Goal: Information Seeking & Learning: Find specific page/section

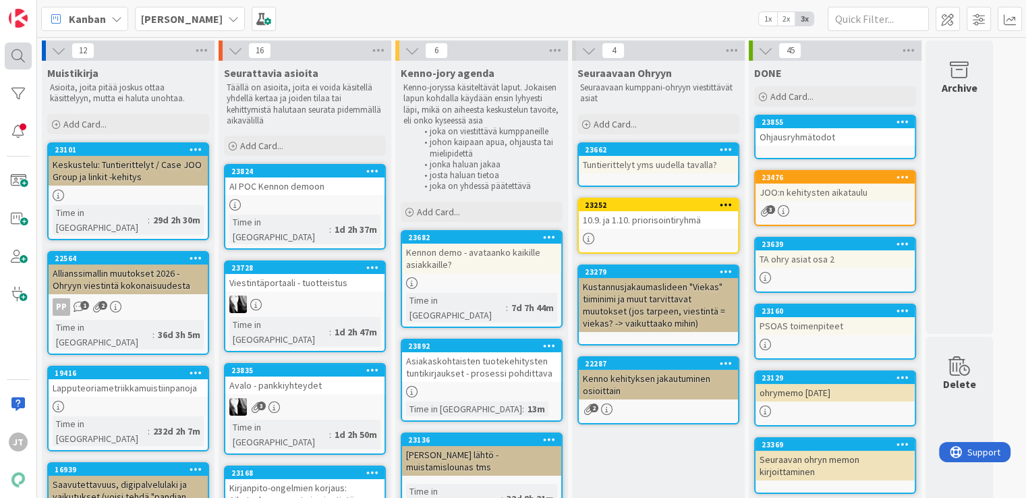
scroll to position [92, 0]
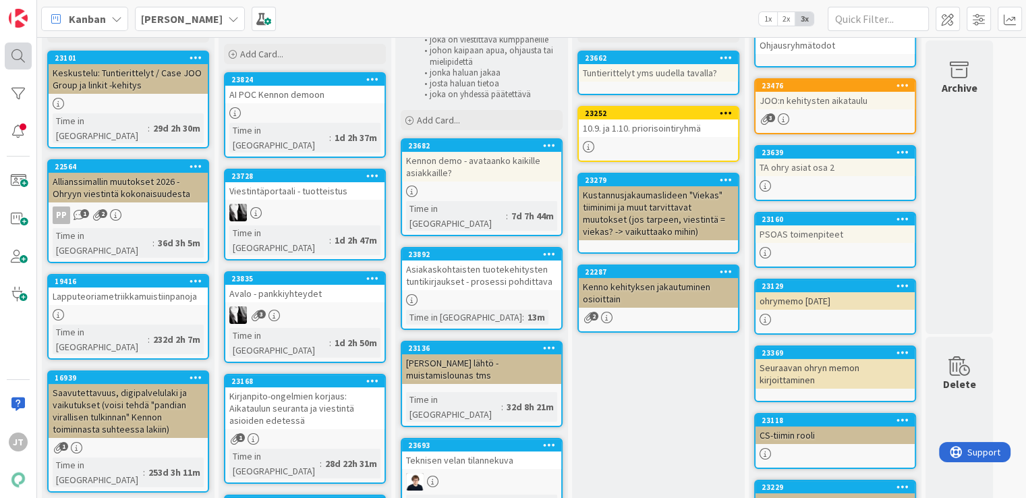
click at [16, 49] on div at bounding box center [18, 55] width 27 height 27
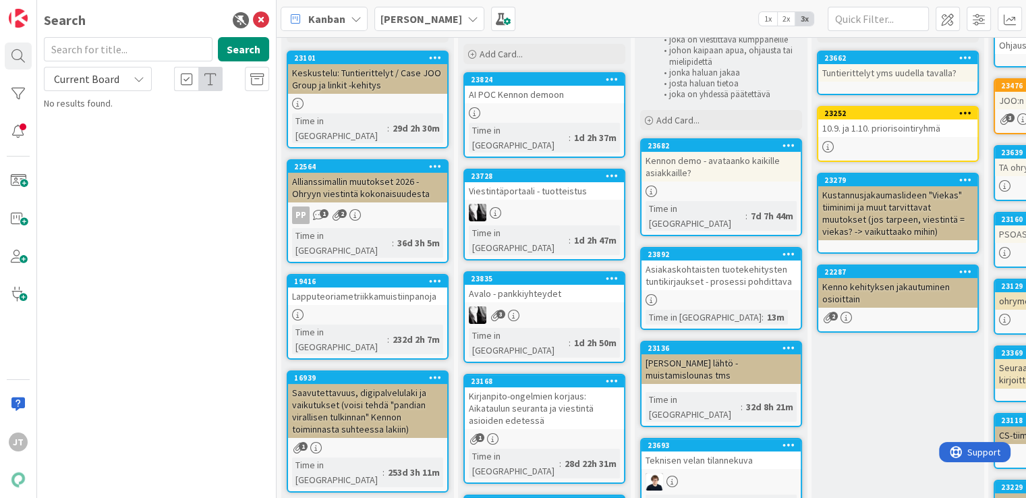
click at [105, 79] on span "Current Board" at bounding box center [86, 78] width 65 height 13
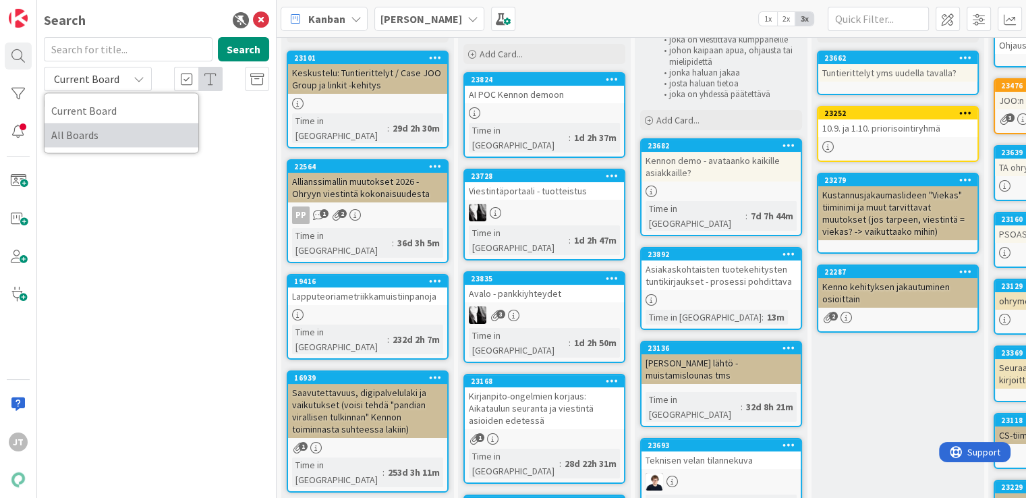
click at [104, 131] on span "All Boards" at bounding box center [121, 135] width 140 height 20
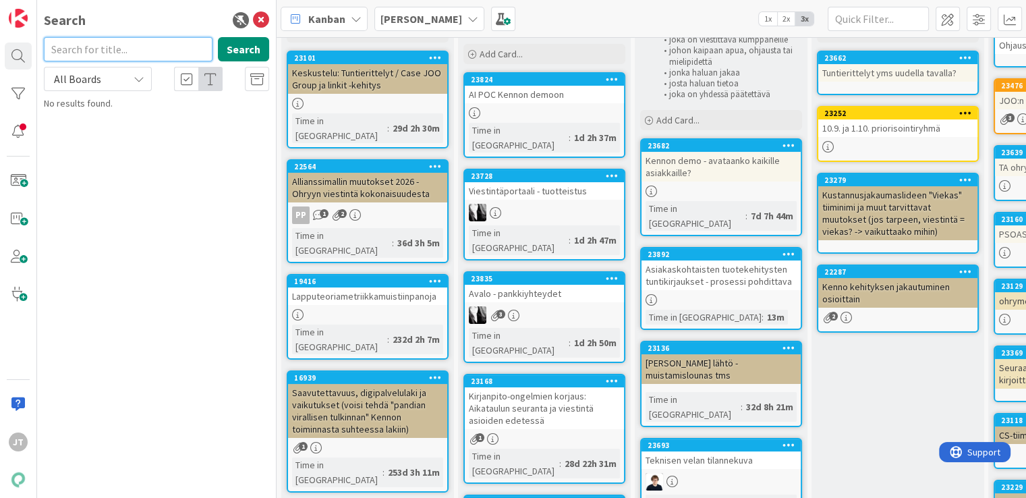
click at [159, 57] on input "text" at bounding box center [128, 49] width 169 height 24
paste input "22982"
type input "22982"
click at [250, 52] on button "Search" at bounding box center [243, 49] width 51 height 24
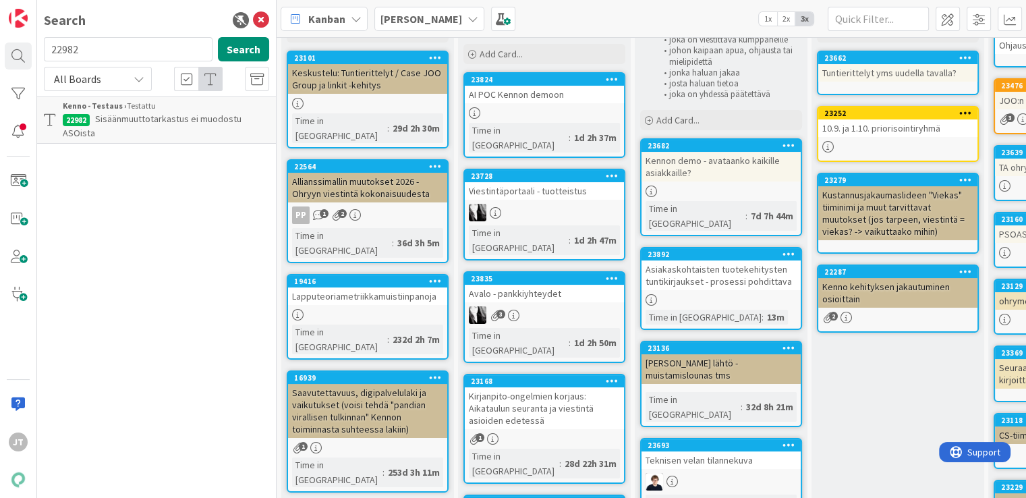
click at [175, 132] on p "Sisäänmuuttotarkastus ei muodostu ASOista" at bounding box center [166, 126] width 206 height 28
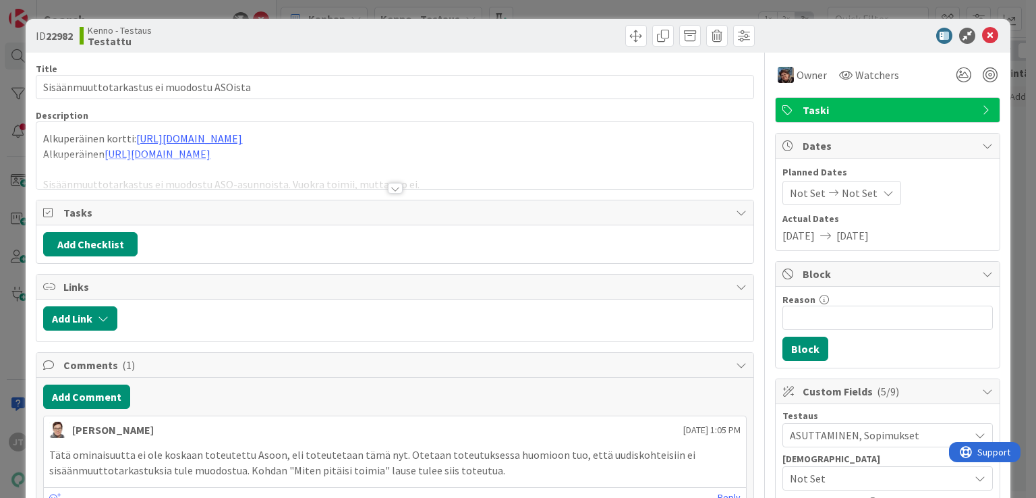
click at [389, 184] on div at bounding box center [395, 188] width 15 height 11
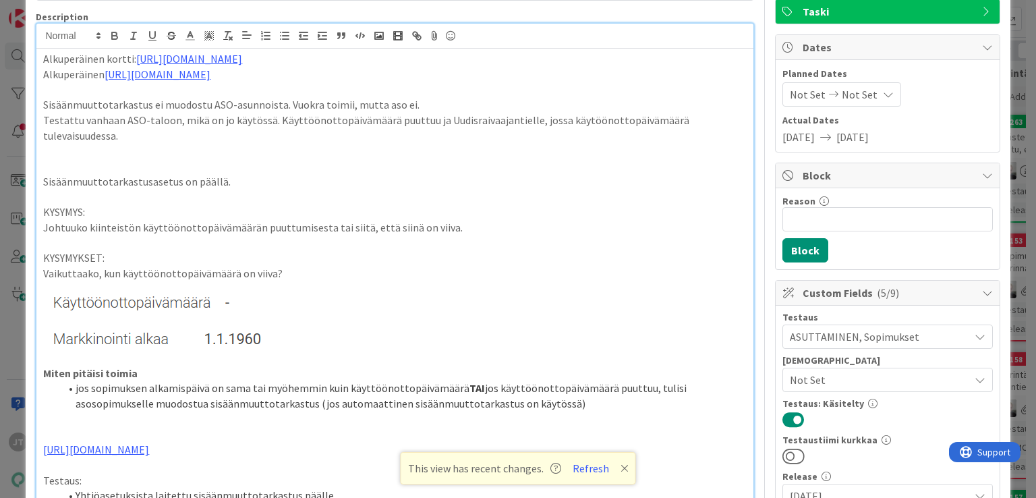
scroll to position [87, 0]
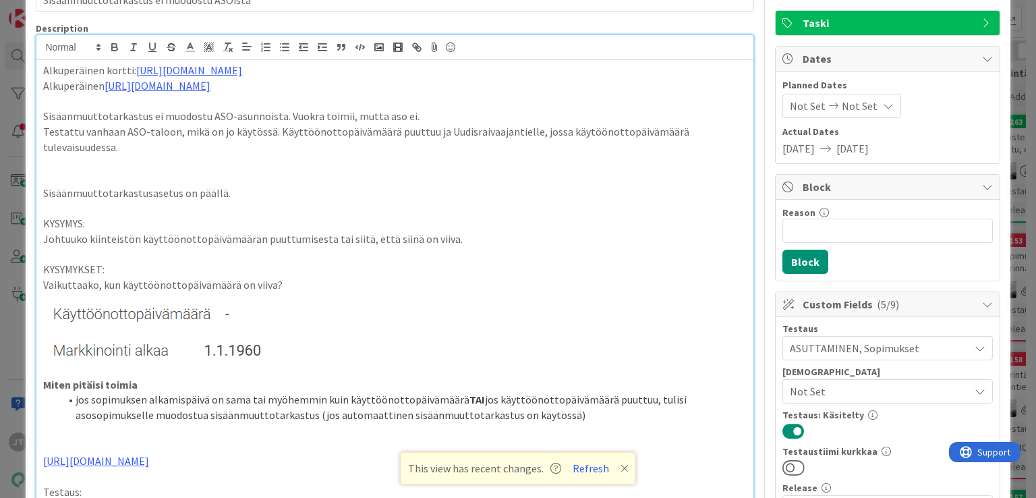
click at [302, 136] on p "Testattu vanhaan ASO-taloon, mikä on jo käytössä. Käyttöönottopäivämäärä puuttu…" at bounding box center [394, 139] width 703 height 30
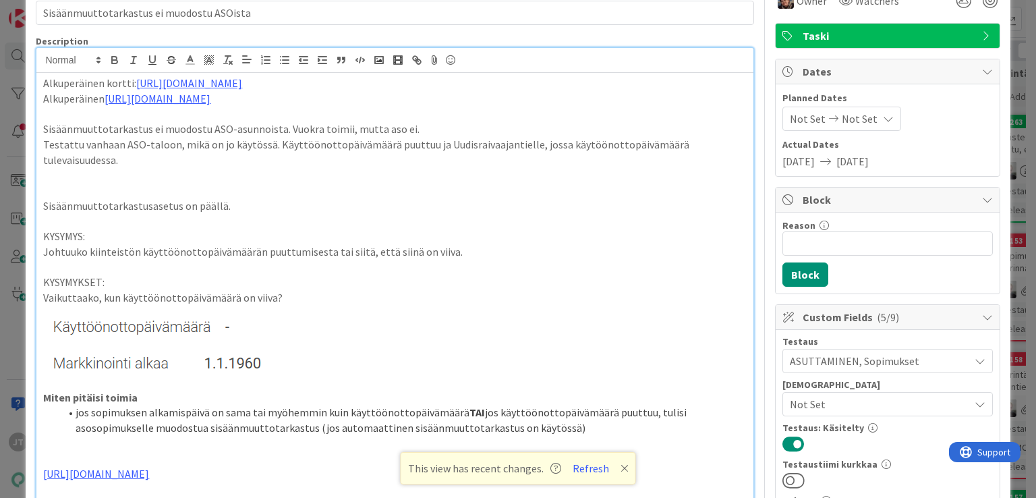
scroll to position [12, 0]
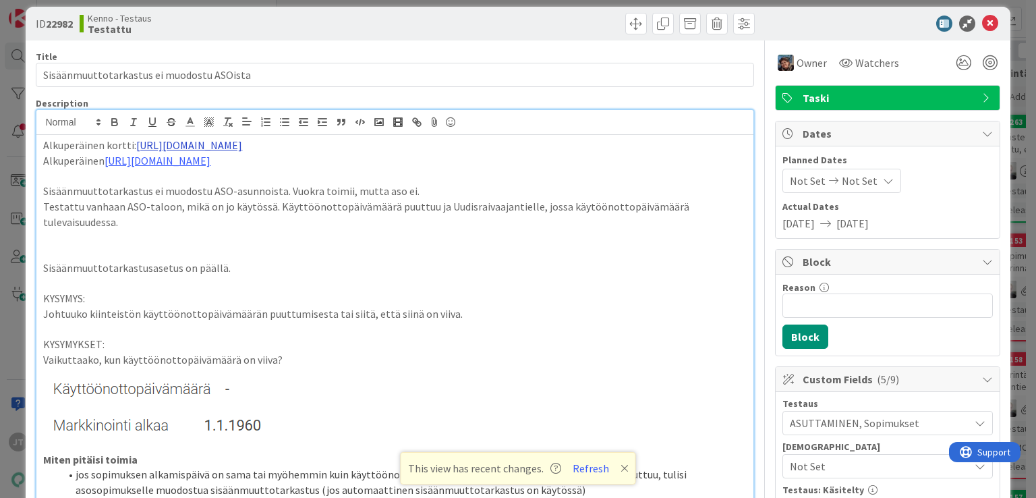
click at [242, 143] on link "https://kanbanzone.io/b/IYuB4mgb/c/16336-Uudiskohde-ja-sis%C3%A4%C3%A4nmuuttota…" at bounding box center [189, 144] width 106 height 13
click at [410, 171] on link "https://kanbanzone.io/b/IYuB4mgb/c/16336-Uudiskohde-ja-sis%C3%A4%C3%A4nmuuttota…" at bounding box center [370, 172] width 92 height 18
click at [283, 210] on p "Testattu vanhaan ASO-taloon, mikä on jo käytössä. Käyttöönottopäivämäärä puuttu…" at bounding box center [394, 214] width 703 height 30
click at [397, 210] on p "Testattu vanhaan ASO-taloon, mikä on jo käytössä. Käyttöönottopäivämäärä puuttu…" at bounding box center [394, 214] width 703 height 30
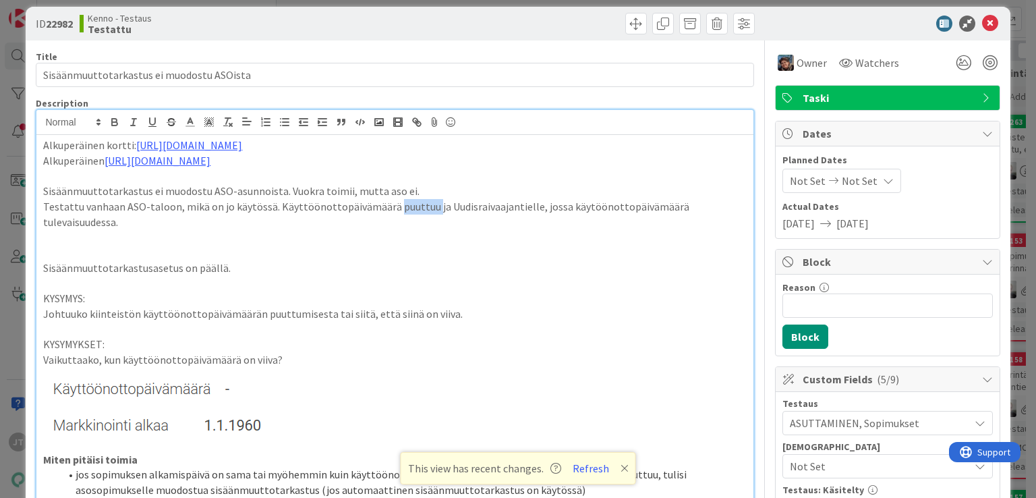
click at [397, 210] on p "Testattu vanhaan ASO-taloon, mikä on jo käytössä. Käyttöönottopäivämäärä puuttu…" at bounding box center [394, 214] width 703 height 30
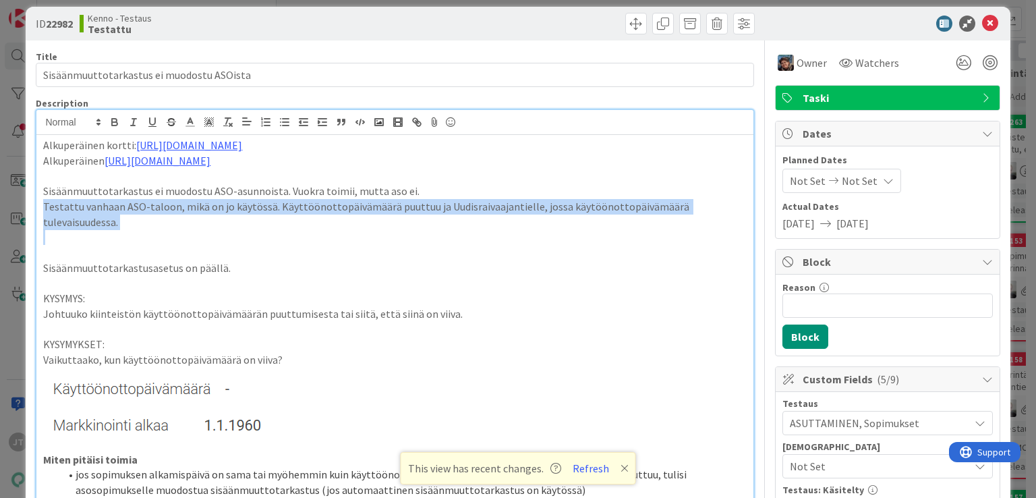
click at [397, 210] on p "Testattu vanhaan ASO-taloon, mikä on jo käytössä. Käyttöönottopäivämäärä puuttu…" at bounding box center [394, 214] width 703 height 30
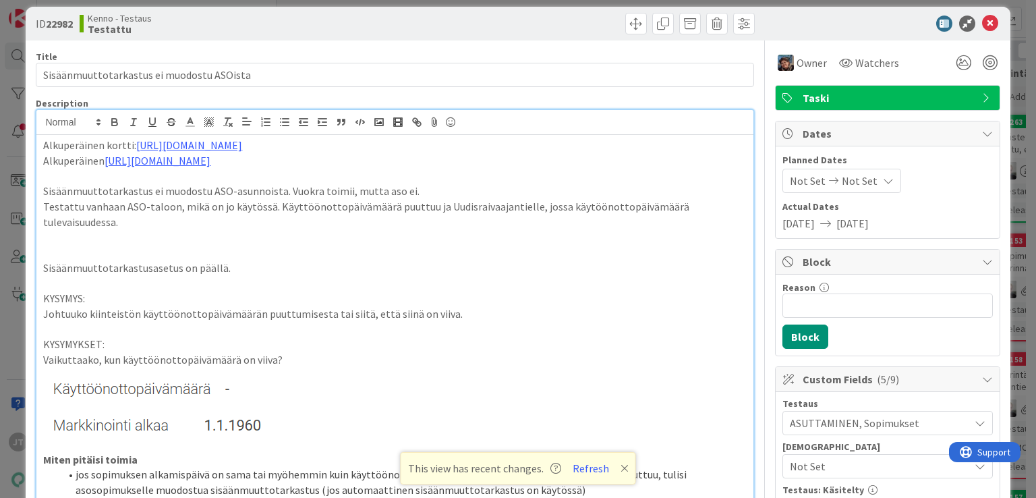
click at [397, 210] on p "Testattu vanhaan ASO-taloon, mikä on jo käytössä. Käyttöönottopäivämäärä puuttu…" at bounding box center [394, 214] width 703 height 30
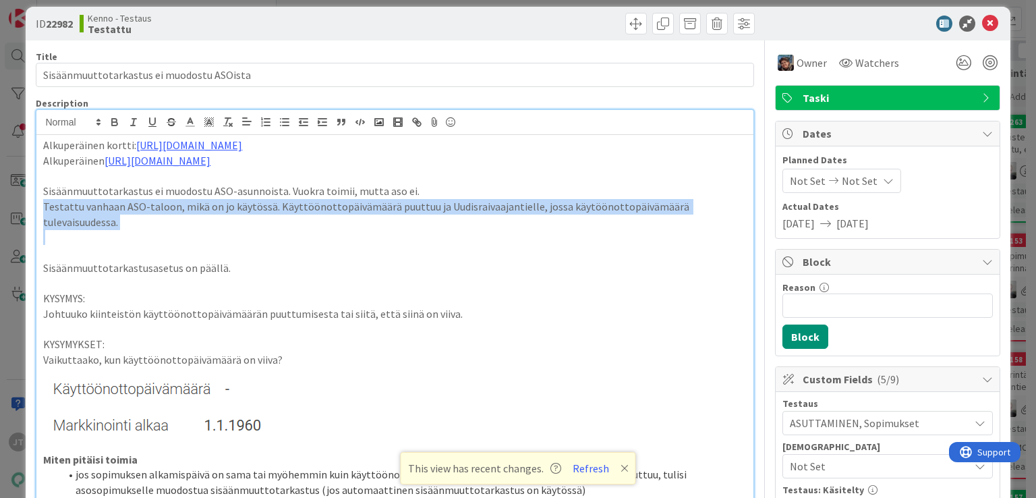
click at [397, 210] on p "Testattu vanhaan ASO-taloon, mikä on jo käytössä. Käyttöönottopäivämäärä puuttu…" at bounding box center [394, 214] width 703 height 30
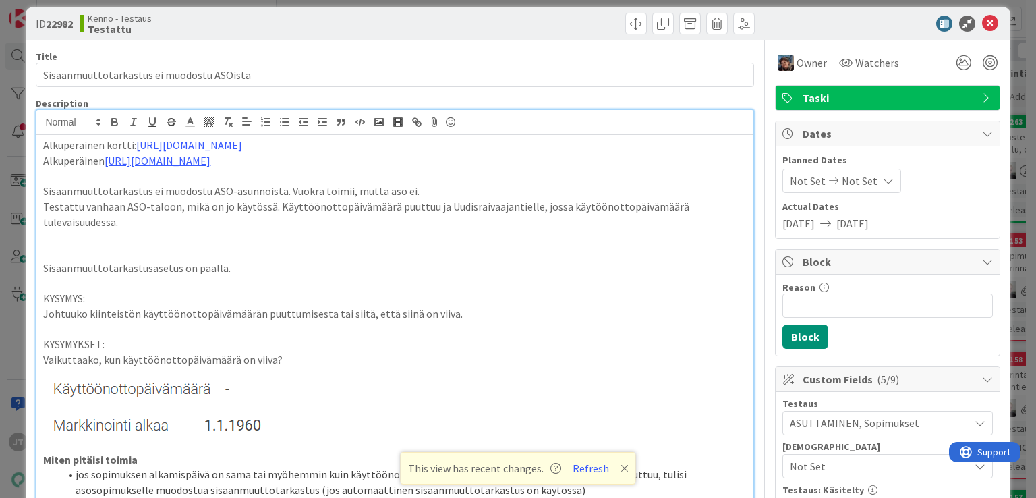
click at [216, 208] on p "Testattu vanhaan ASO-taloon, mikä on jo käytössä. Käyttöönottopäivämäärä puuttu…" at bounding box center [394, 214] width 703 height 30
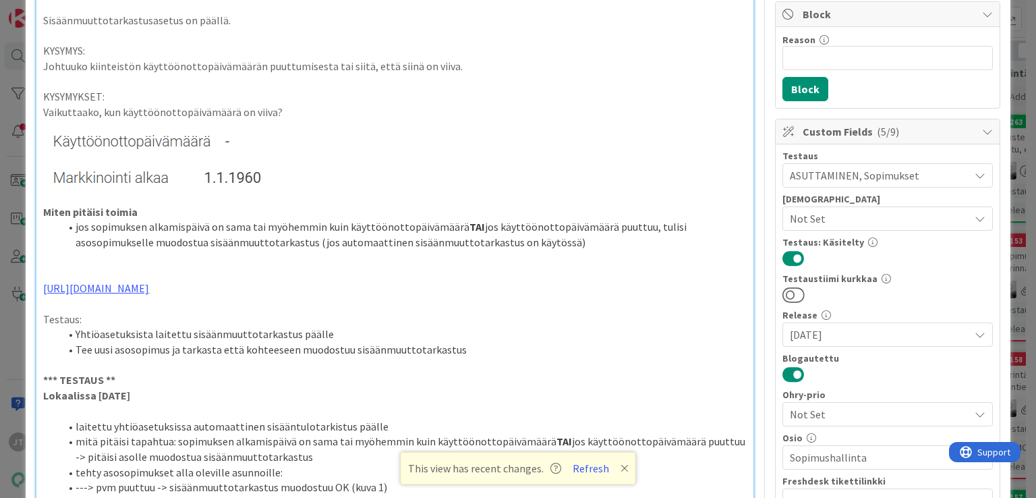
scroll to position [262, 0]
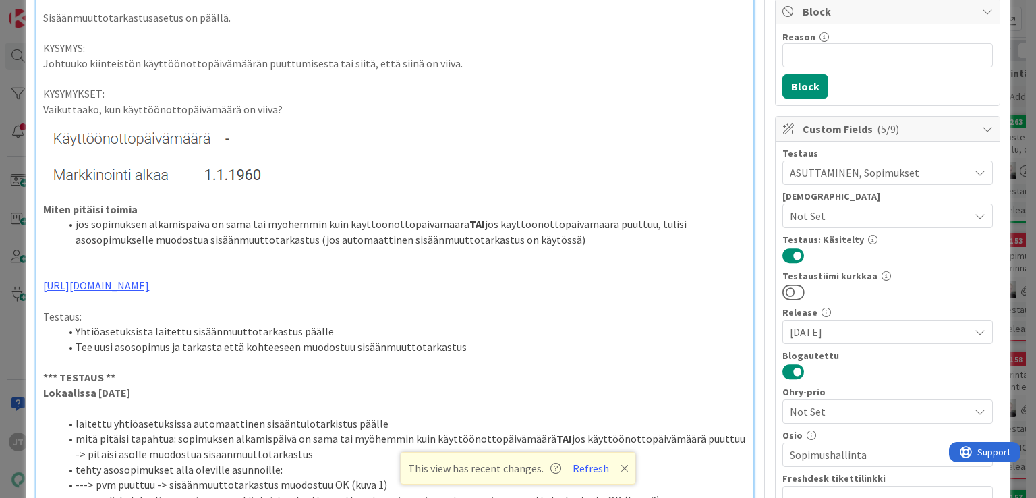
drag, startPoint x: 75, startPoint y: 222, endPoint x: 589, endPoint y: 241, distance: 514.4
click at [589, 241] on li "jos sopimuksen alkamispäivä on sama tai myöhemmin kuin käyttöönottopäivämäärä T…" at bounding box center [402, 232] width 687 height 30
copy li "jos sopimuksen alkamispäivä on sama tai myöhemmin kuin käyttöönottopäivämäärä T…"
click at [499, 198] on p at bounding box center [394, 194] width 703 height 16
click at [494, 225] on li "jos sopimuksen alkamispäivä on sama tai myöhemmin kuin käyttöönottopäivämäärä T…" at bounding box center [402, 232] width 687 height 30
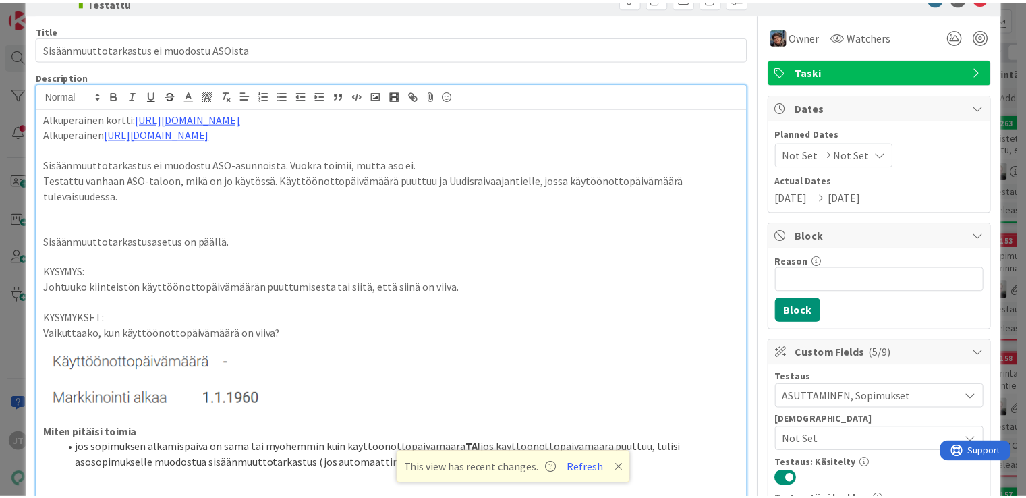
scroll to position [0, 0]
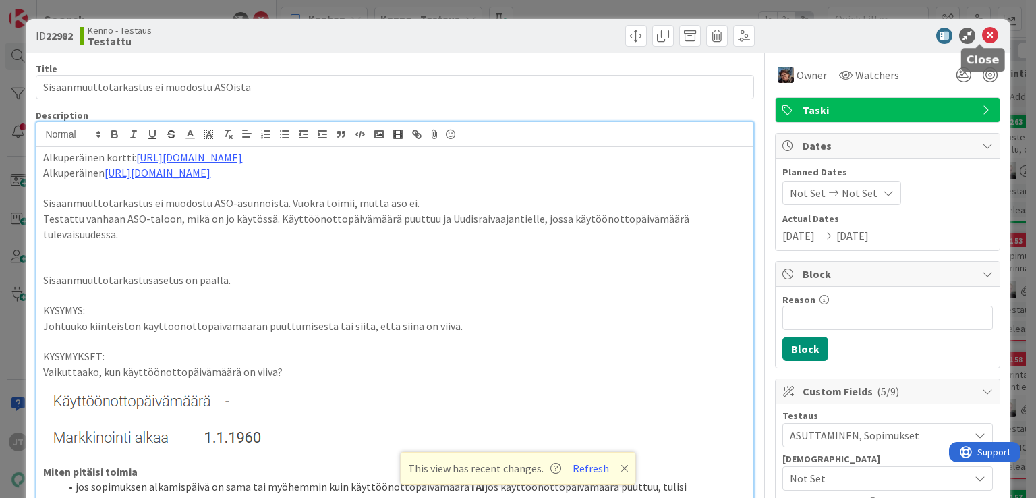
click at [982, 32] on icon at bounding box center [990, 36] width 16 height 16
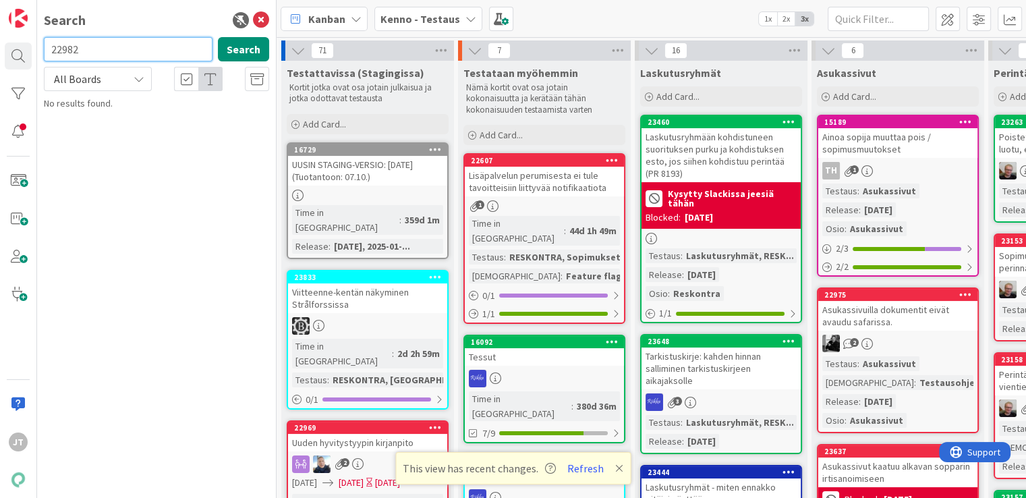
click at [165, 38] on input "22982" at bounding box center [128, 49] width 169 height 24
click at [234, 50] on button "Search" at bounding box center [243, 49] width 51 height 24
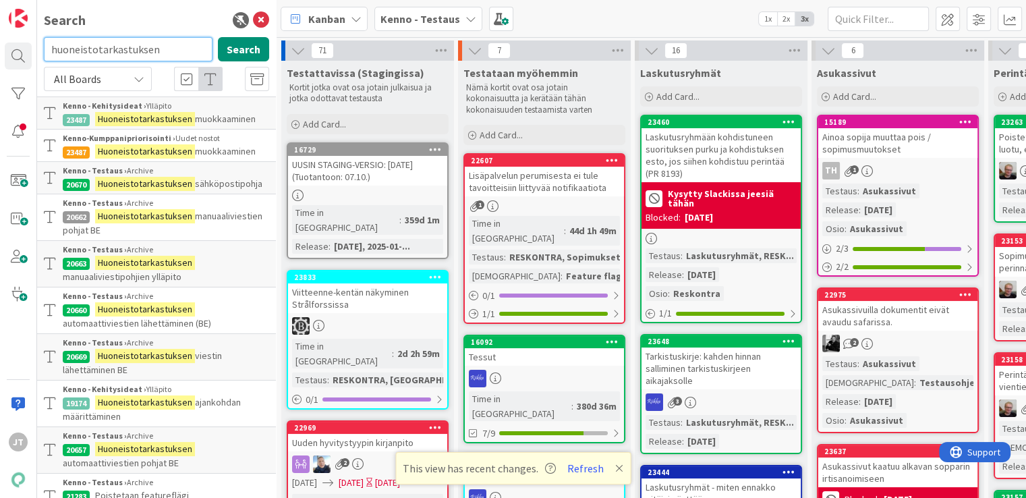
click at [177, 51] on input "huoneistotarkastuksen" at bounding box center [128, 49] width 169 height 24
click at [250, 51] on button "Search" at bounding box center [243, 49] width 51 height 24
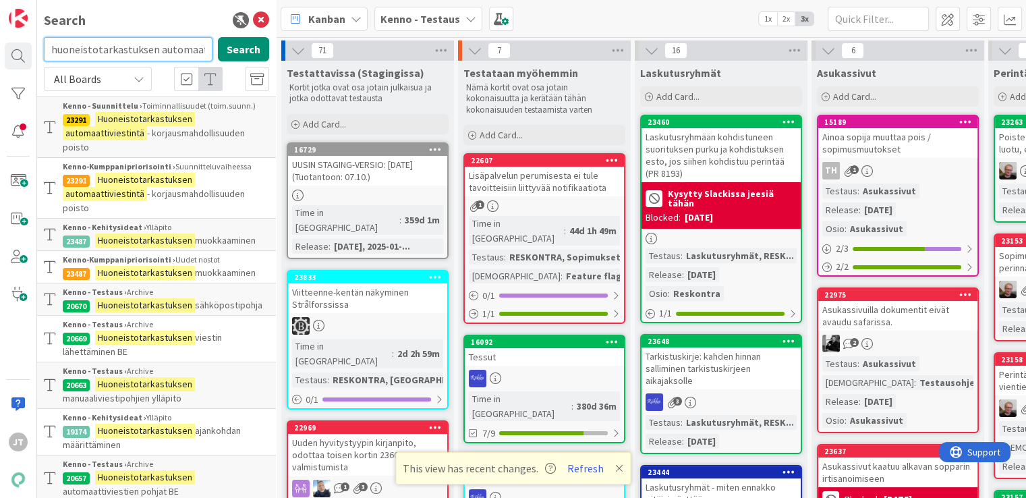
click at [151, 49] on input "huoneistotarkastuksen automaattiviestintä" at bounding box center [128, 49] width 169 height 24
click at [148, 42] on input "huoneistotarkastuksen automaattiviestintä" at bounding box center [128, 49] width 169 height 24
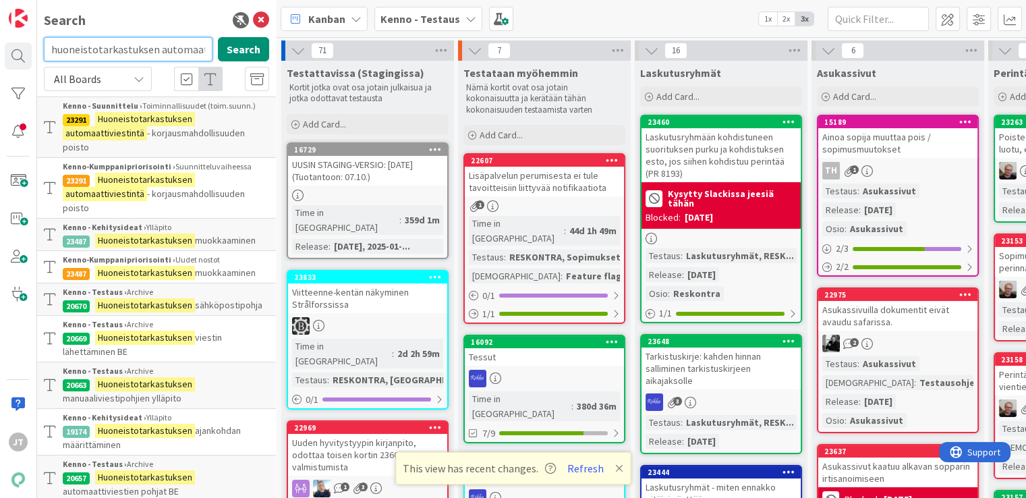
click at [148, 42] on input "huoneistotarkastuksen automaattiviestintä" at bounding box center [128, 49] width 169 height 24
paste input "22363"
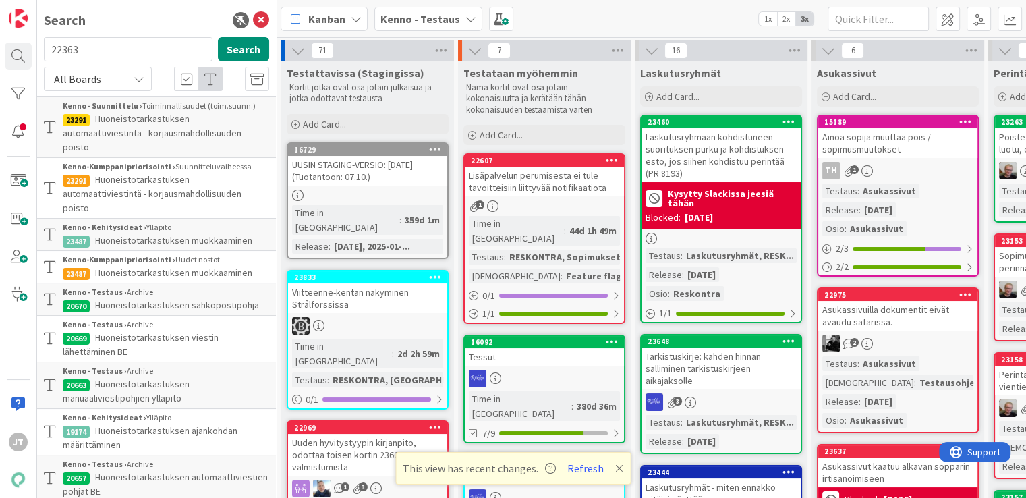
click at [168, 133] on span "Huoneistotarkastuksen automaattiviestintä - korjausmahdollisuuden poisto" at bounding box center [152, 133] width 179 height 40
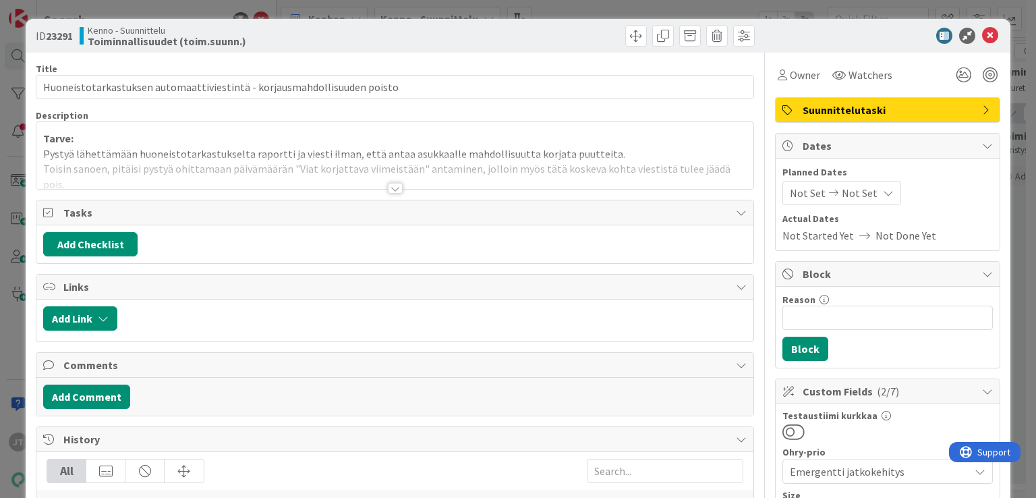
click at [391, 190] on div at bounding box center [395, 188] width 15 height 11
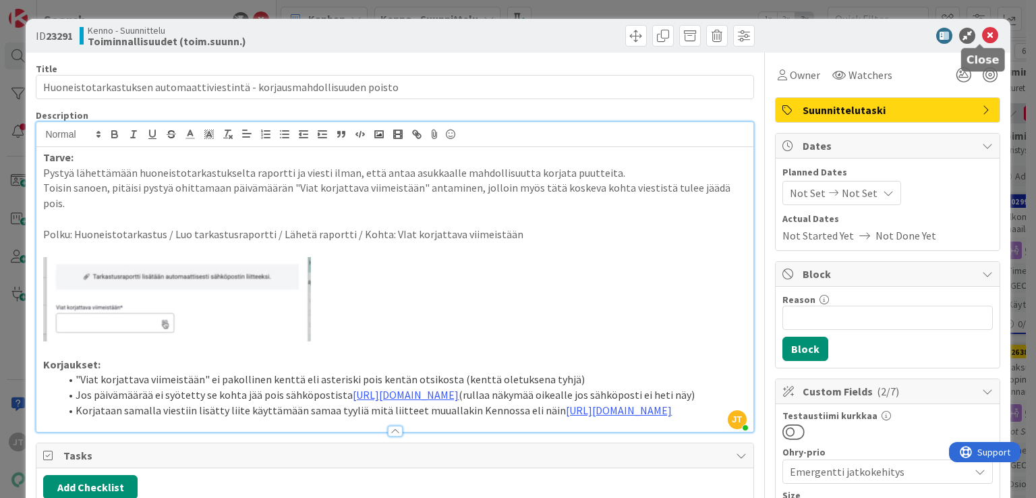
click at [982, 34] on icon at bounding box center [990, 36] width 16 height 16
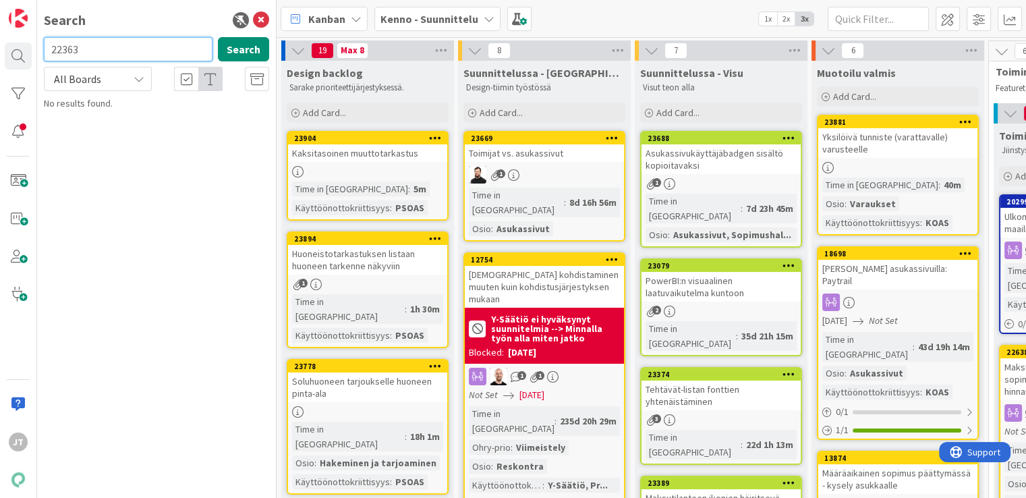
click at [94, 47] on input "22363" at bounding box center [128, 49] width 169 height 24
click at [222, 47] on button "Search" at bounding box center [243, 49] width 51 height 24
click at [148, 57] on input "22363" at bounding box center [128, 49] width 169 height 24
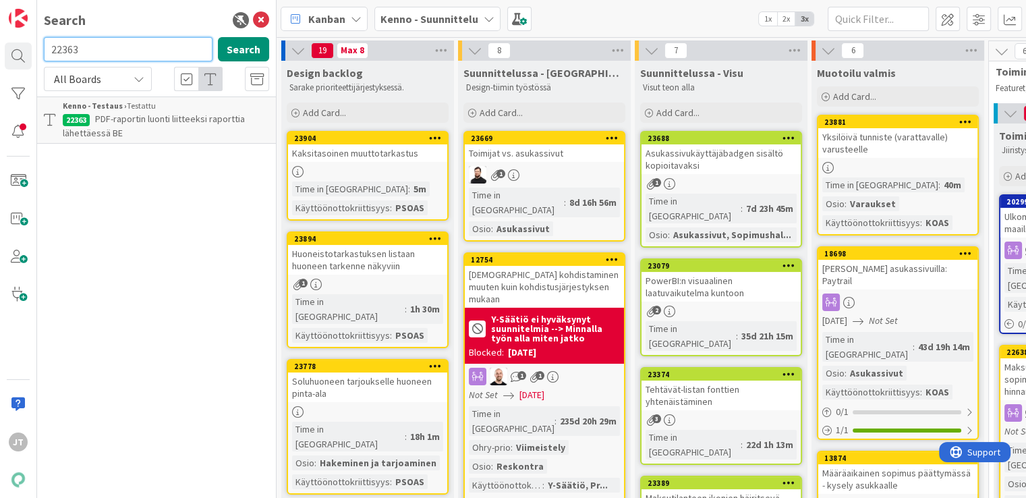
paste input "2"
click at [258, 55] on button "Search" at bounding box center [243, 49] width 51 height 24
click at [210, 127] on span "Huoneistoraportin automaattinen liittäminen backendissä - UI muutokset" at bounding box center [146, 126] width 167 height 26
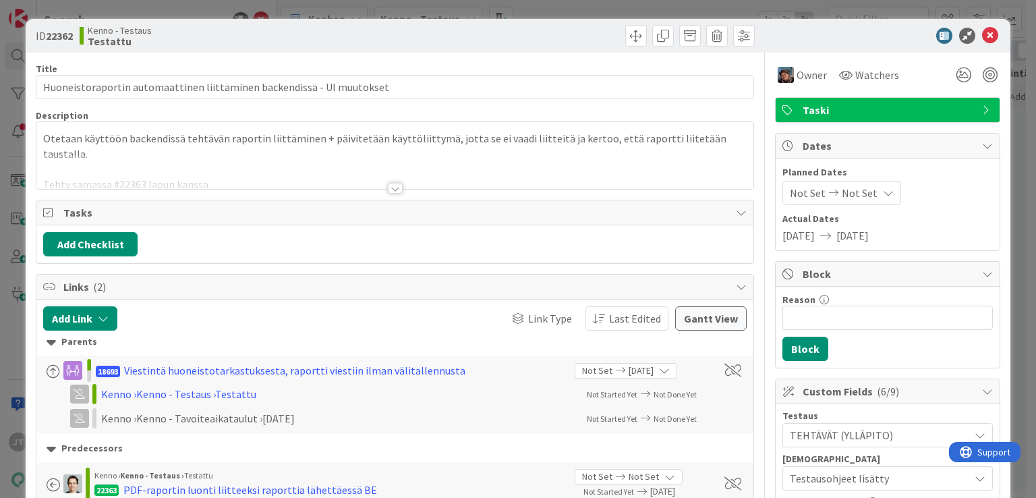
click at [393, 188] on div at bounding box center [395, 188] width 15 height 11
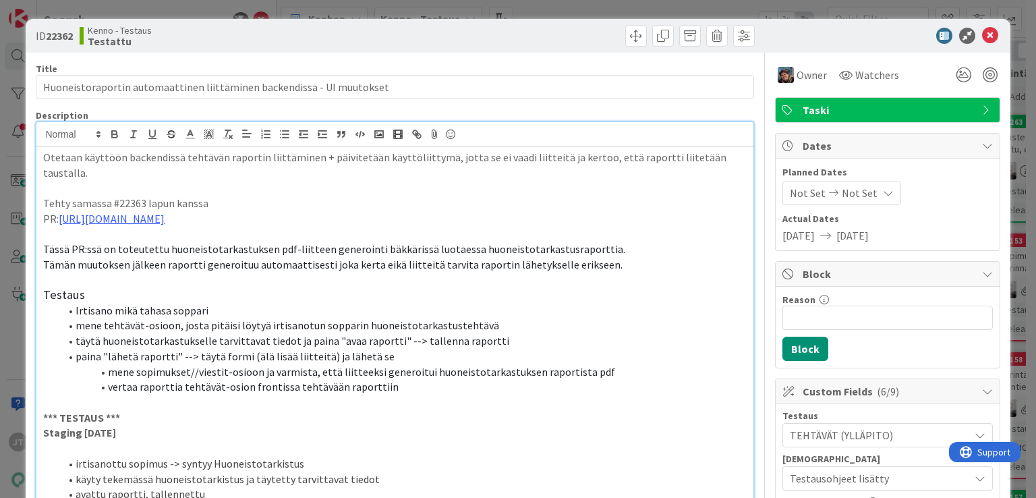
click at [391, 196] on p "Tehty samassa #22363 lapun kanssa" at bounding box center [394, 204] width 703 height 16
click at [982, 35] on icon at bounding box center [990, 36] width 16 height 16
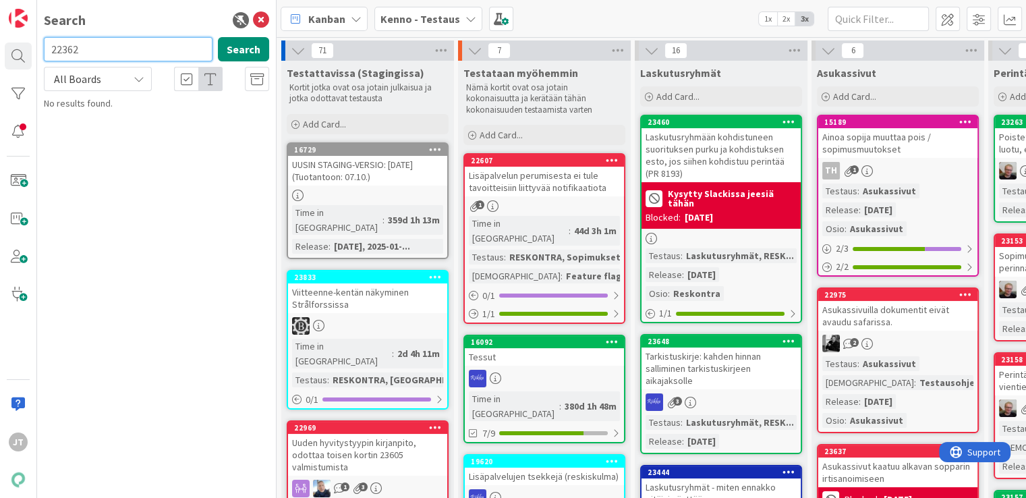
click at [107, 43] on input "22362" at bounding box center [128, 49] width 169 height 24
paste input "3"
click at [229, 45] on button "Search" at bounding box center [243, 49] width 51 height 24
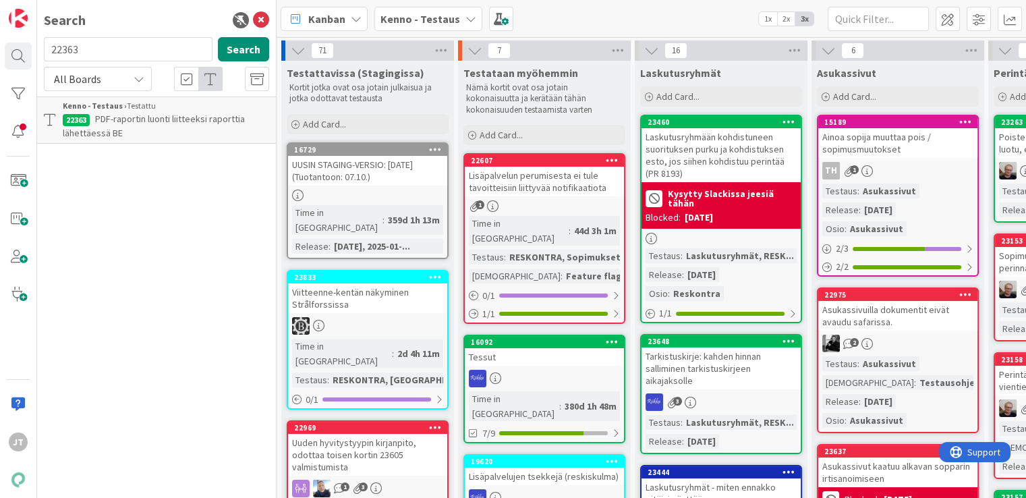
click at [145, 136] on p "PDF-raportin luonti liitteeksi raporttia lähettäessä BE" at bounding box center [166, 126] width 206 height 28
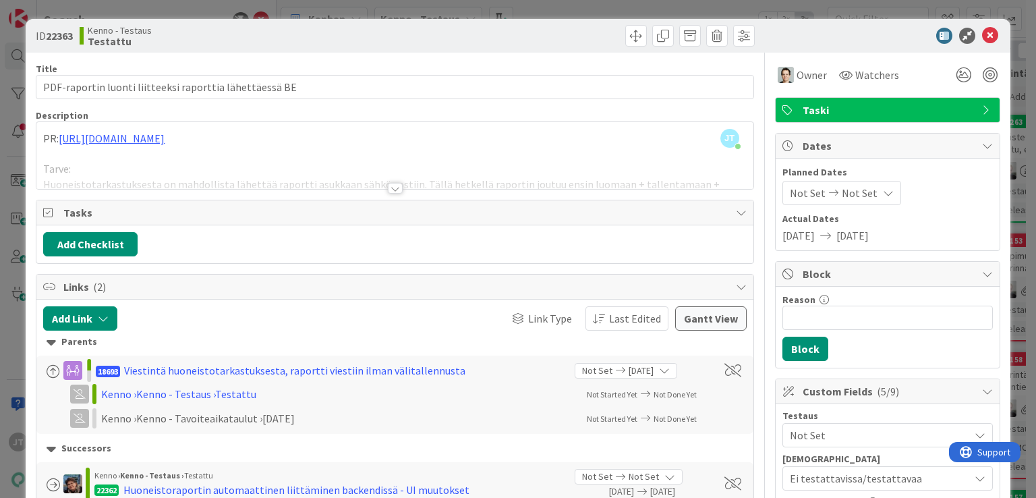
click at [391, 188] on div at bounding box center [395, 188] width 15 height 11
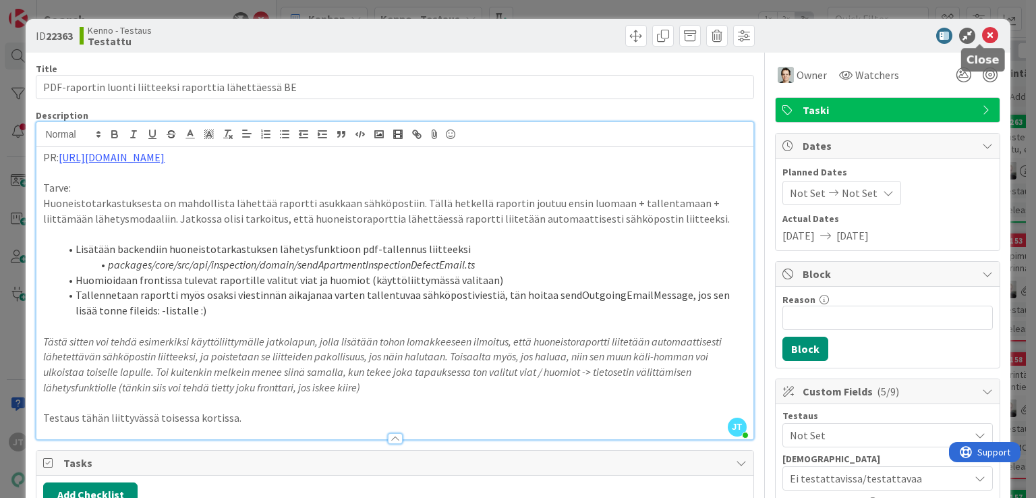
click at [982, 33] on icon at bounding box center [990, 36] width 16 height 16
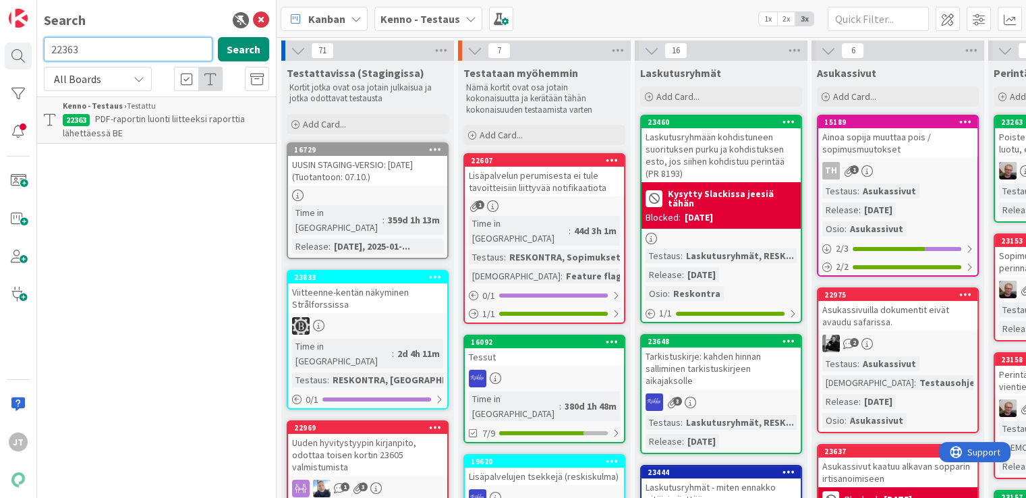
click at [128, 55] on input "22363" at bounding box center [128, 49] width 169 height 24
type input "223"
click at [252, 44] on button "Search" at bounding box center [243, 49] width 51 height 24
click at [164, 44] on input "223" at bounding box center [128, 49] width 169 height 24
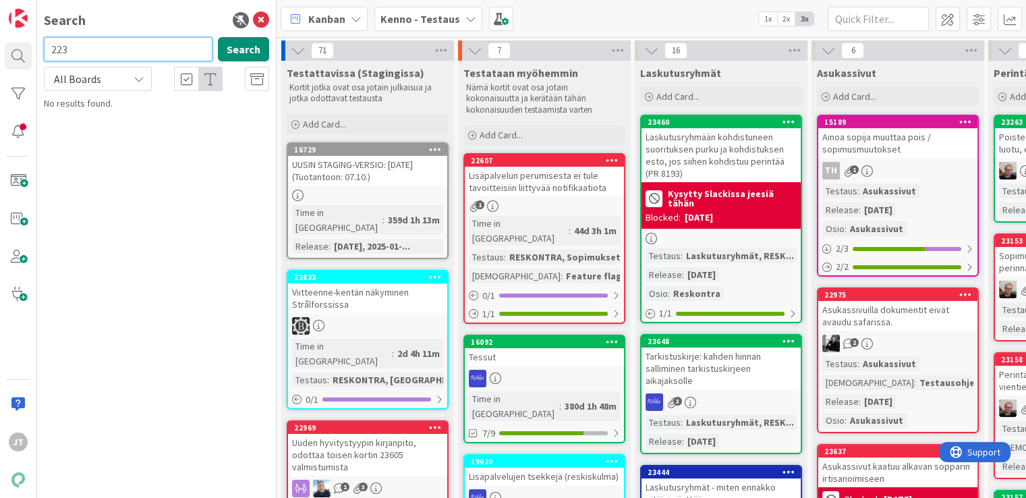
click at [164, 44] on input "223" at bounding box center [128, 49] width 169 height 24
click at [380, 21] on b "Kenno - Testaus" at bounding box center [420, 18] width 80 height 13
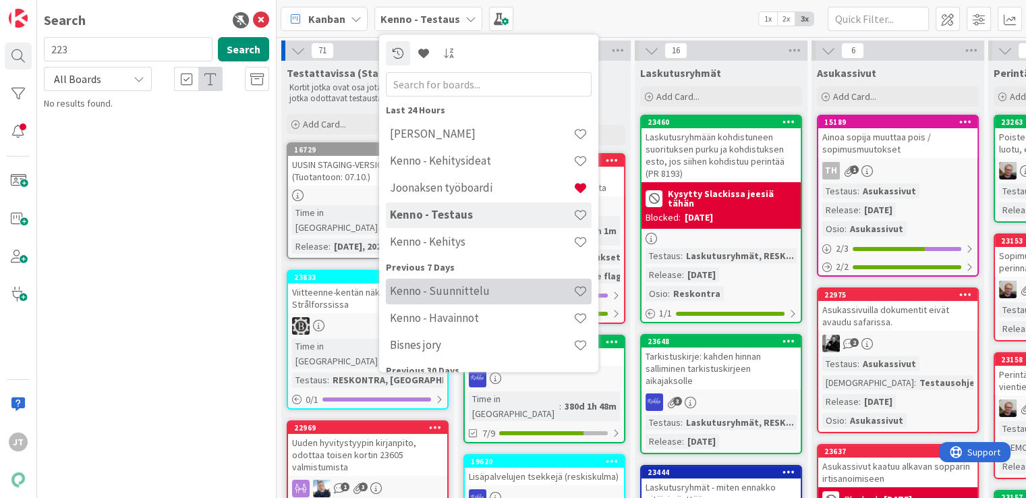
click at [467, 290] on h4 "Kenno - Suunnittelu" at bounding box center [481, 291] width 183 height 13
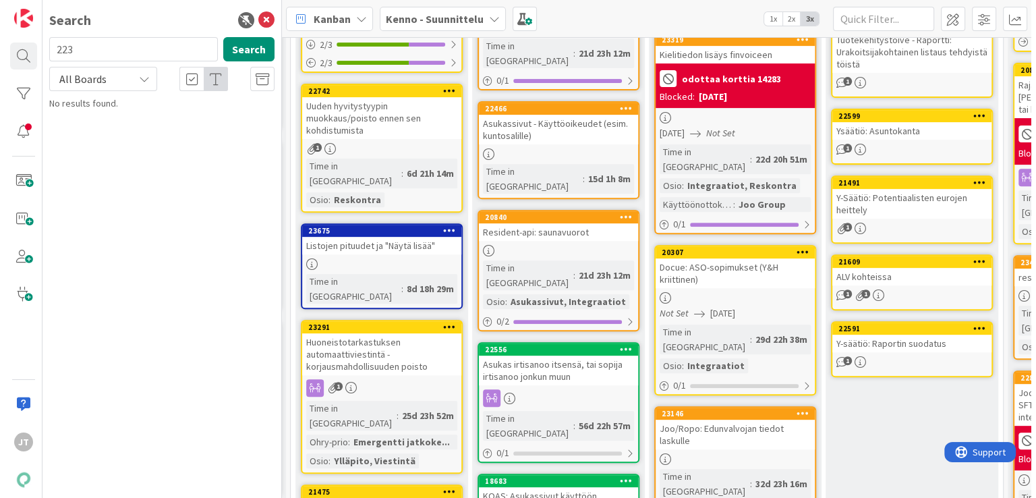
scroll to position [532, 704]
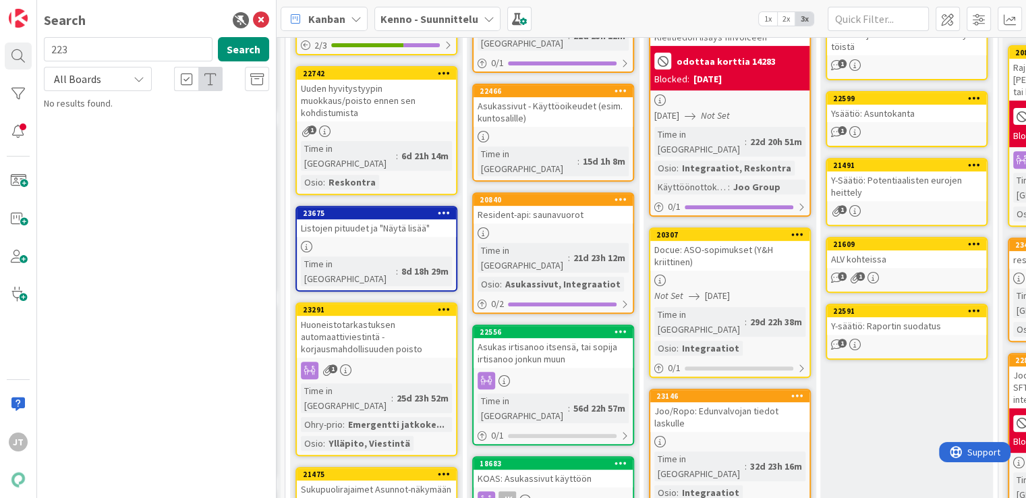
click at [368, 316] on div "Huoneistotarkastuksen automaattiviestintä - korjausmahdollisuuden poisto" at bounding box center [376, 337] width 159 height 42
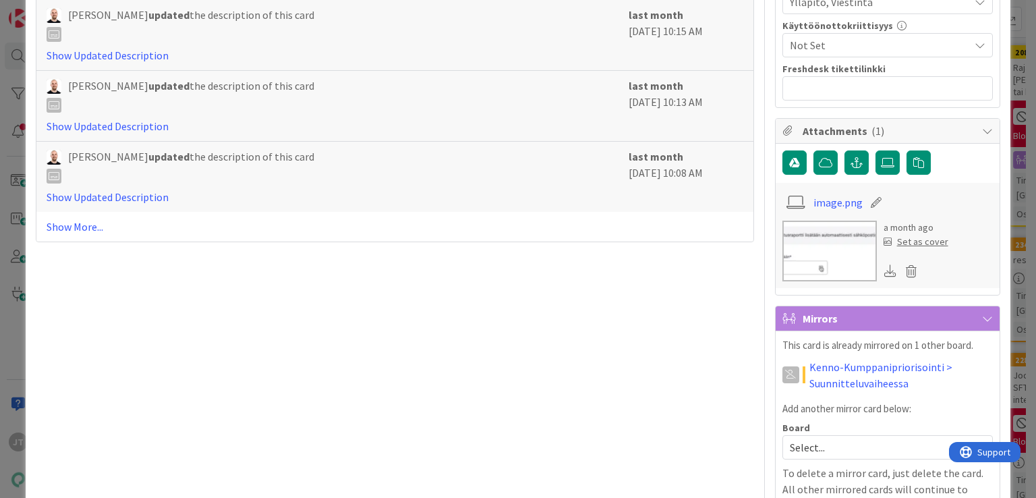
scroll to position [600, 0]
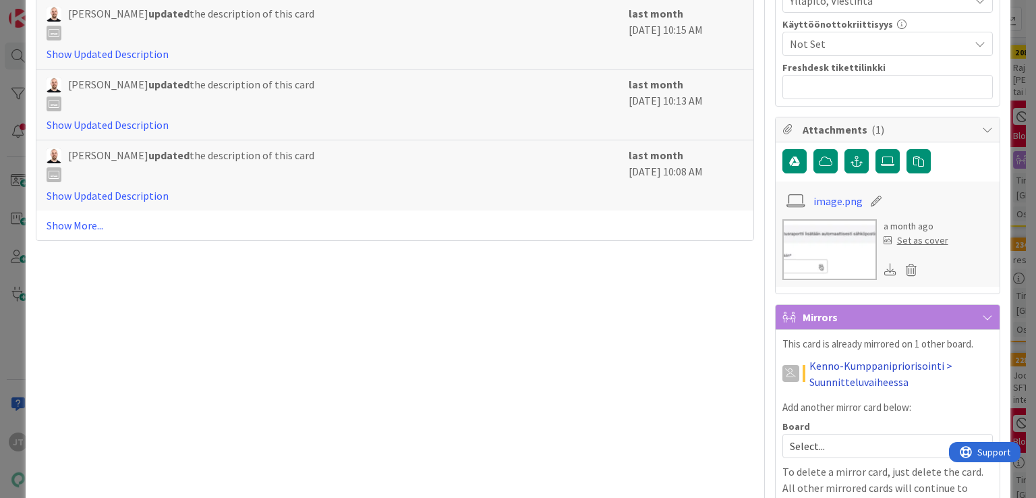
click at [861, 382] on link "Kenno-Kumppanipriorisointi > Suunnitteluvaiheessa" at bounding box center [900, 374] width 183 height 32
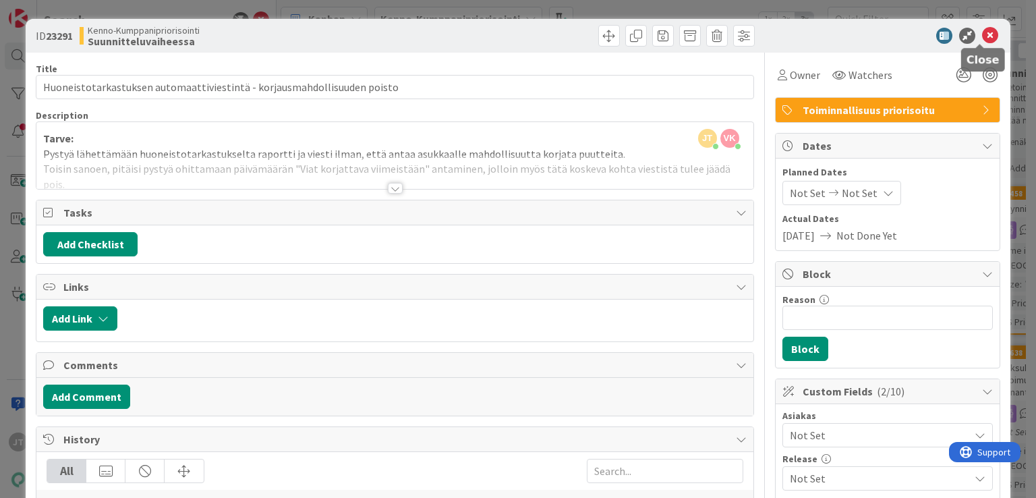
click at [982, 38] on icon at bounding box center [990, 36] width 16 height 16
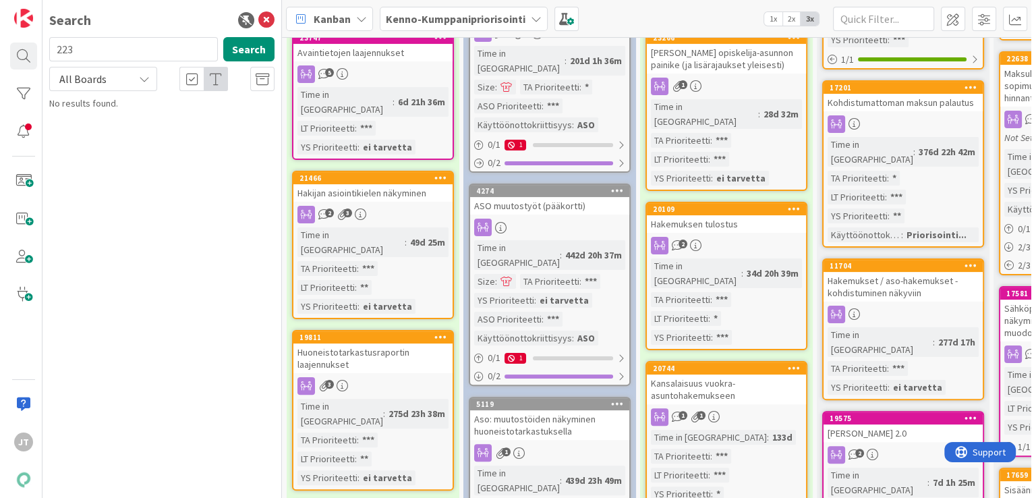
scroll to position [341, 0]
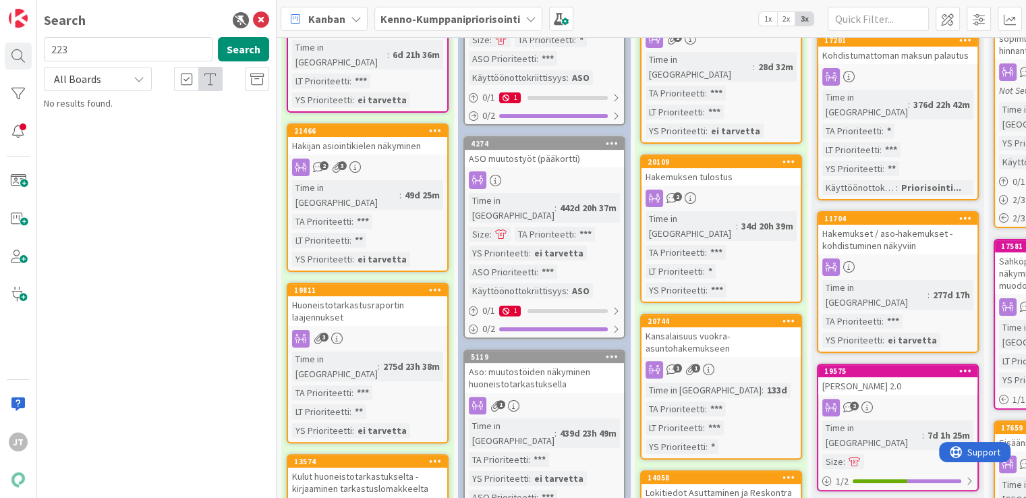
click at [391, 296] on div "Huoneistotarkastusraportin laajennukset" at bounding box center [367, 311] width 159 height 30
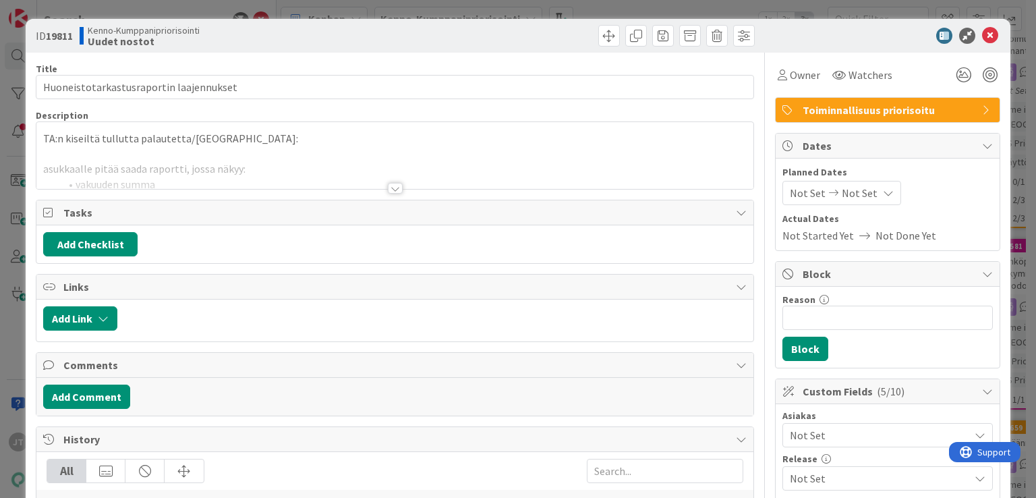
click at [391, 186] on div at bounding box center [395, 188] width 15 height 11
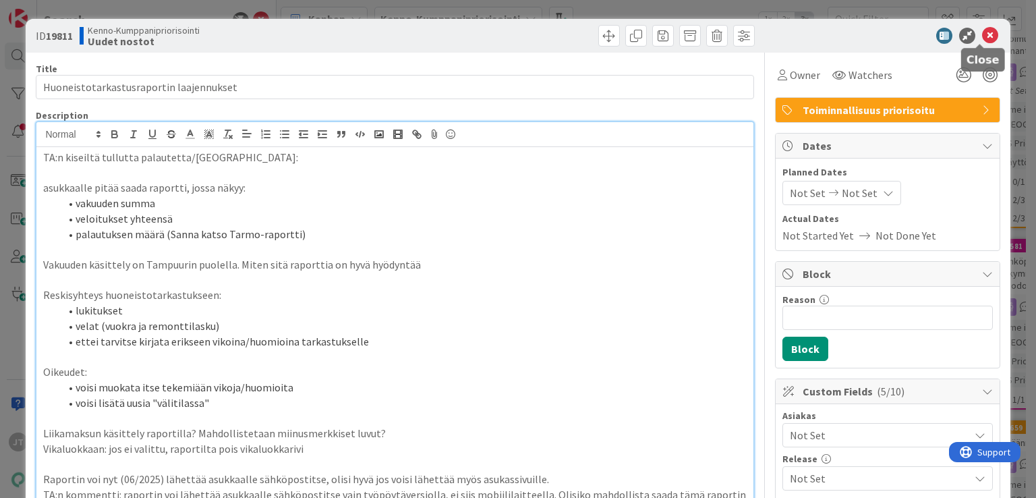
click at [982, 28] on icon at bounding box center [990, 36] width 16 height 16
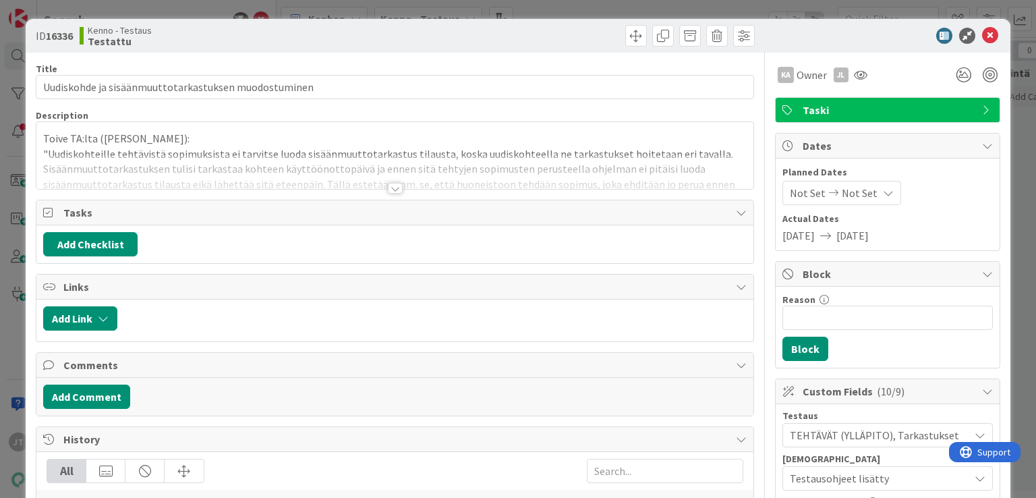
click at [391, 191] on div at bounding box center [395, 188] width 15 height 11
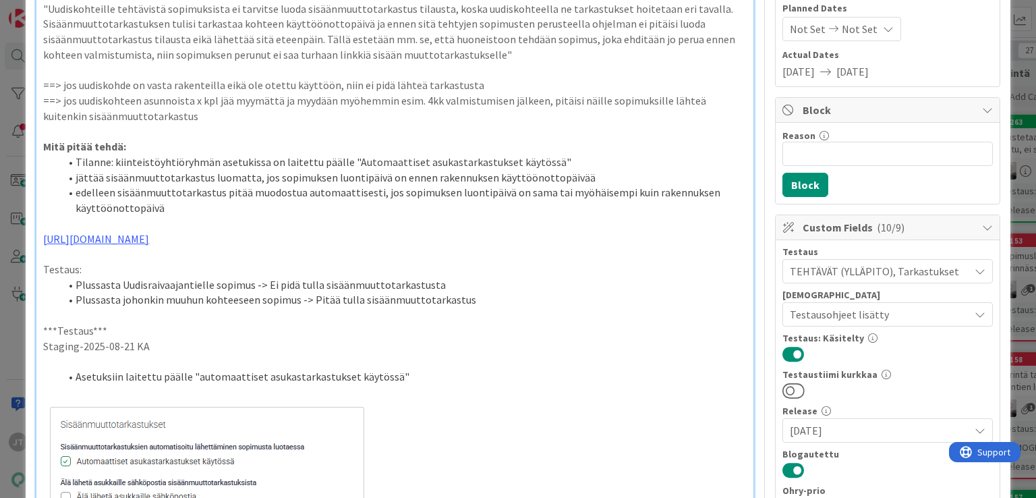
scroll to position [172, 0]
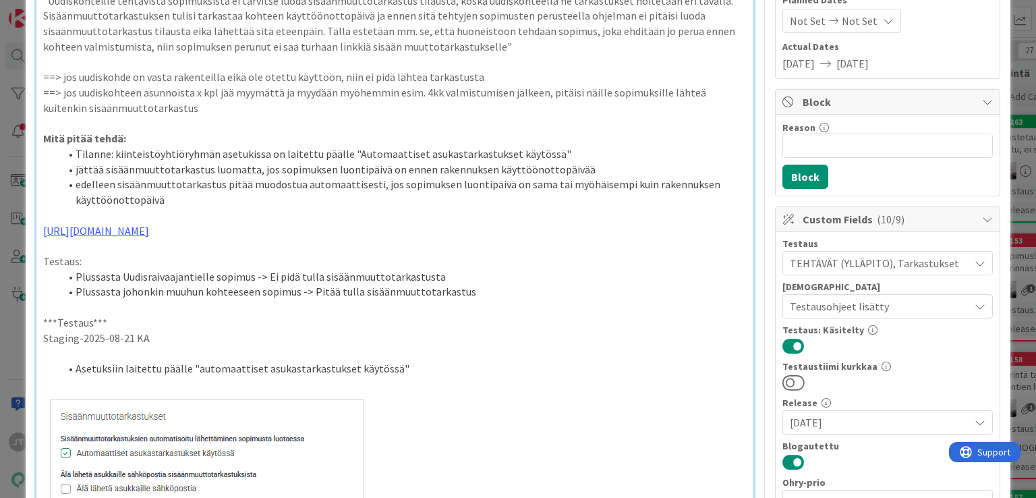
click at [312, 186] on li "edelleen sisäänmuuttotarkastus pitää muodostua automaattisesti, jos sopimuksen …" at bounding box center [402, 192] width 687 height 30
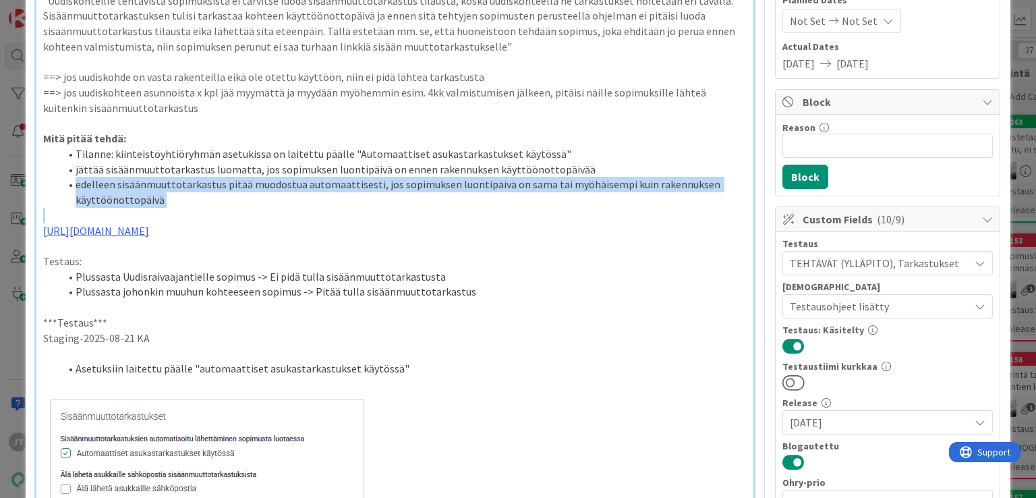
click at [312, 186] on li "edelleen sisäänmuuttotarkastus pitää muodostua automaattisesti, jos sopimuksen …" at bounding box center [402, 192] width 687 height 30
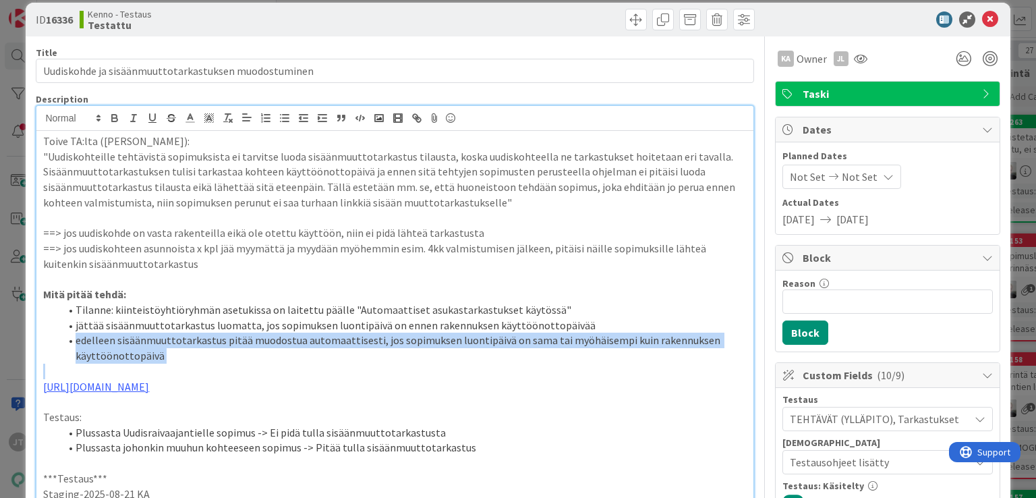
scroll to position [0, 0]
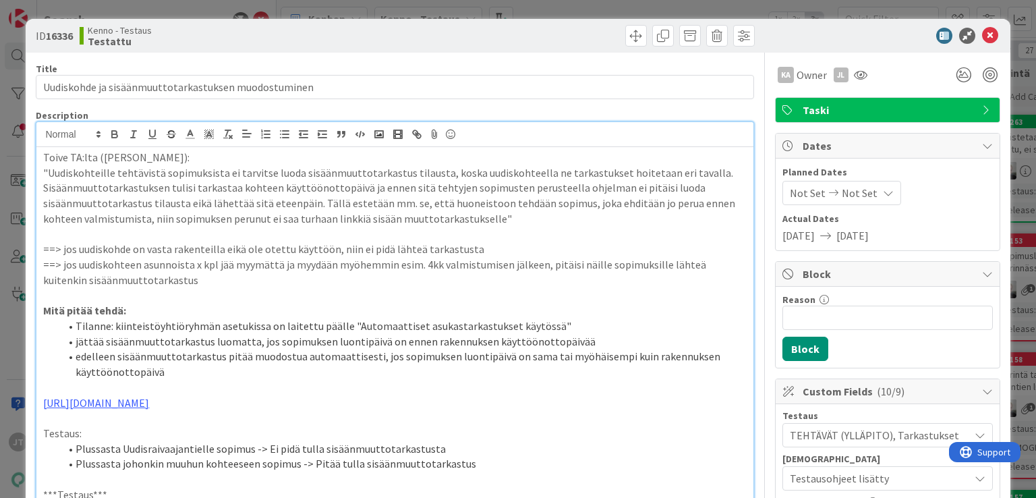
click at [370, 410] on p at bounding box center [394, 418] width 703 height 16
